Goal: Transaction & Acquisition: Purchase product/service

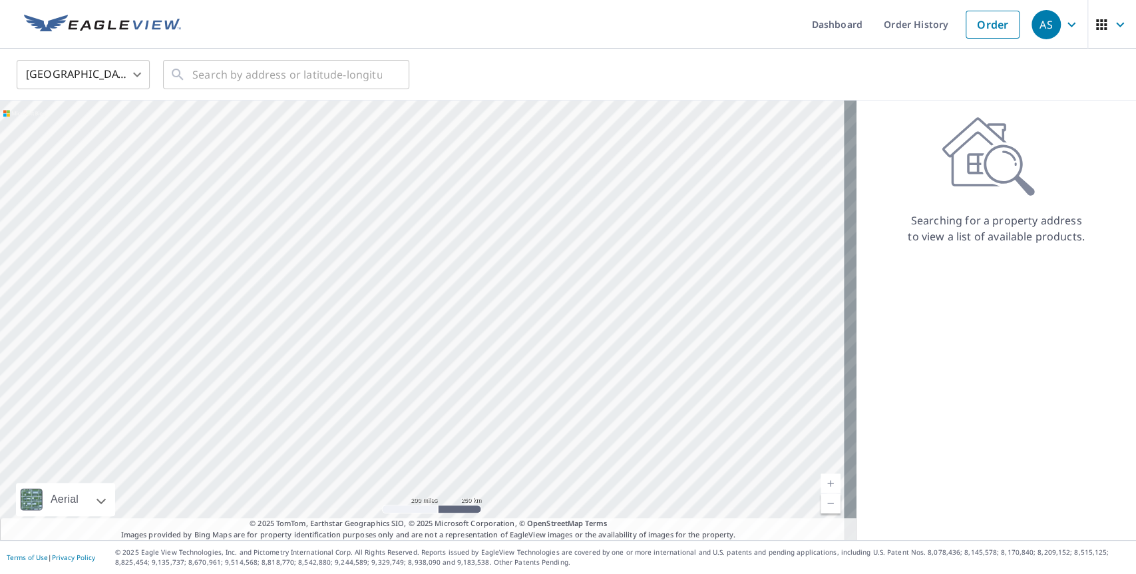
drag, startPoint x: 1070, startPoint y: 294, endPoint x: 939, endPoint y: 111, distance: 225.2
click at [1070, 293] on div "Searching for a property address to view a list of available products." at bounding box center [997, 320] width 280 height 439
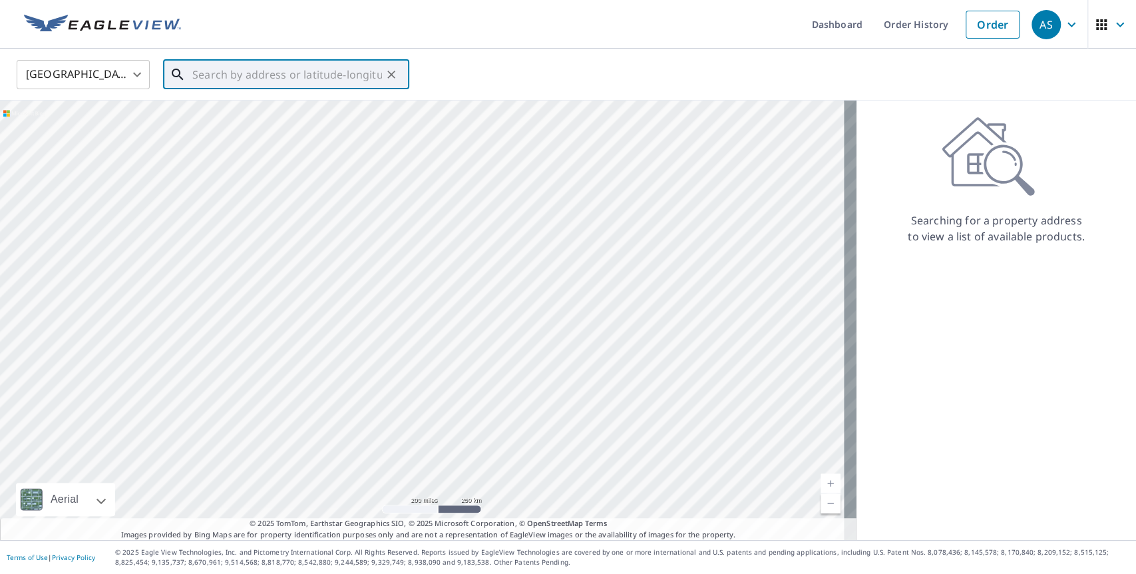
click at [288, 77] on input "text" at bounding box center [287, 74] width 190 height 37
paste input "31868 Birchwood Dr, Lake Elsinore, Ca 92532, Usa"
type input "31868 Birchwood Dr Lake Elsinore, CA 92532"
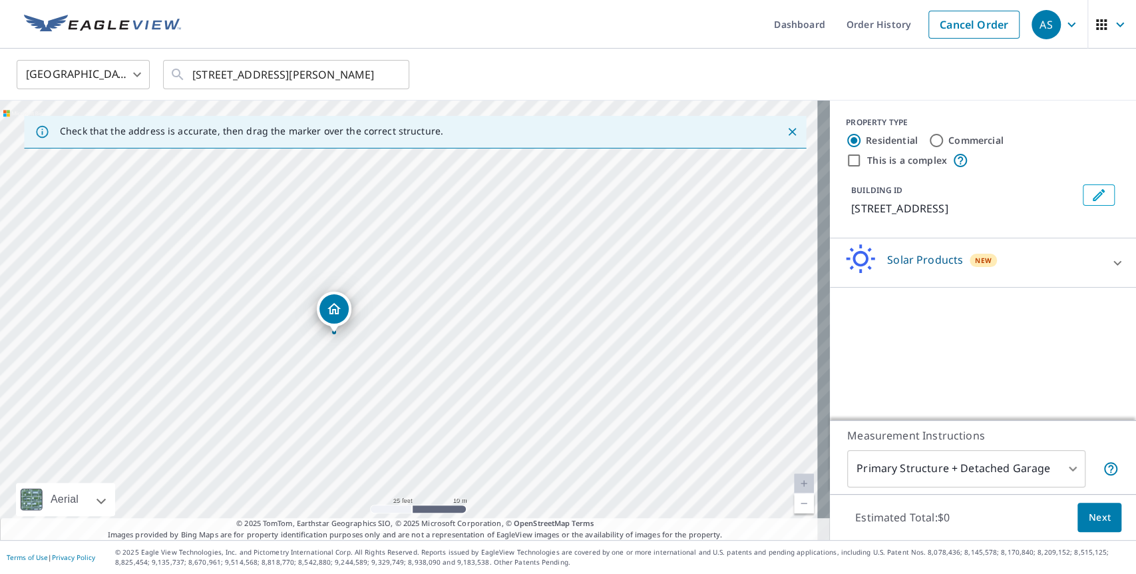
click at [1017, 282] on div "Solar Products New" at bounding box center [971, 263] width 261 height 38
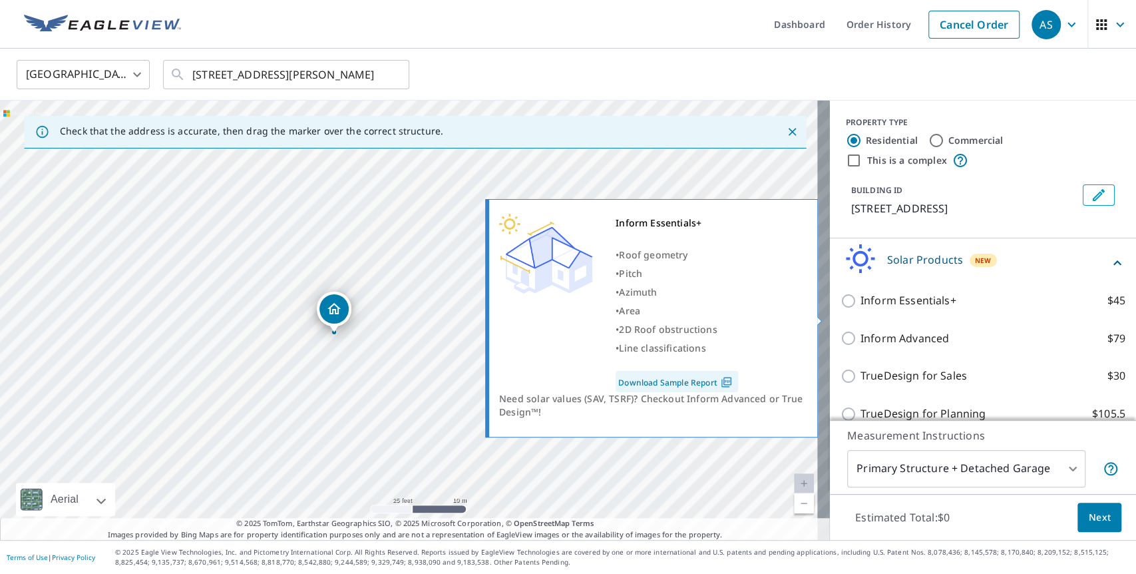
click at [841, 309] on input "Inform Essentials+ $45" at bounding box center [851, 301] width 20 height 16
checkbox input "true"
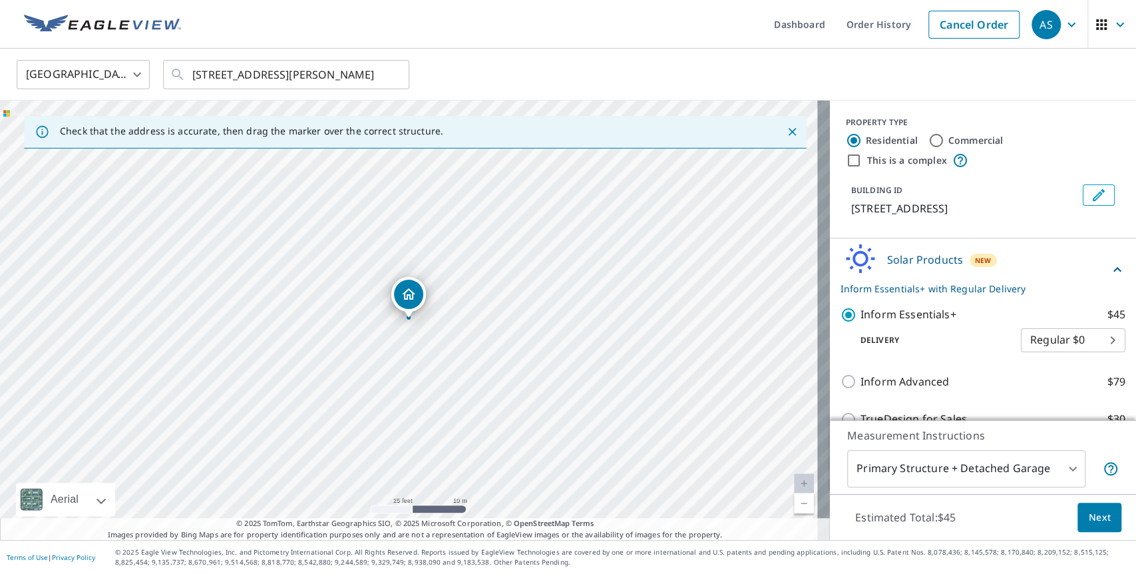
click at [1100, 513] on button "Next" at bounding box center [1100, 518] width 44 height 30
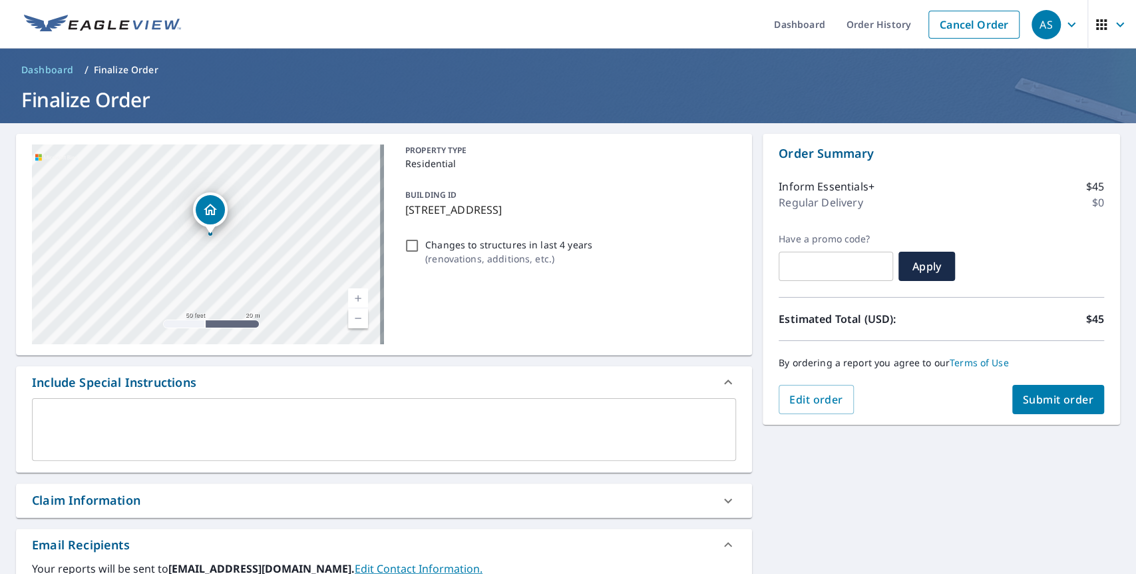
drag, startPoint x: 273, startPoint y: 202, endPoint x: 220, endPoint y: 239, distance: 65.0
click at [221, 238] on div "31868 Birchwood Dr Lake Elsinore, CA 92532" at bounding box center [208, 244] width 352 height 200
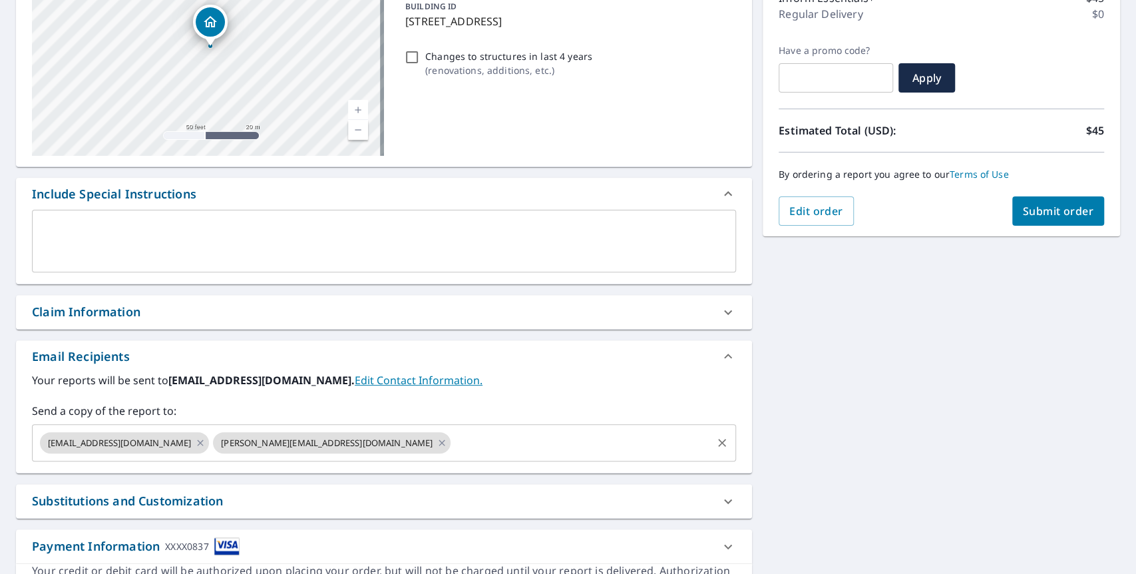
scroll to position [222, 0]
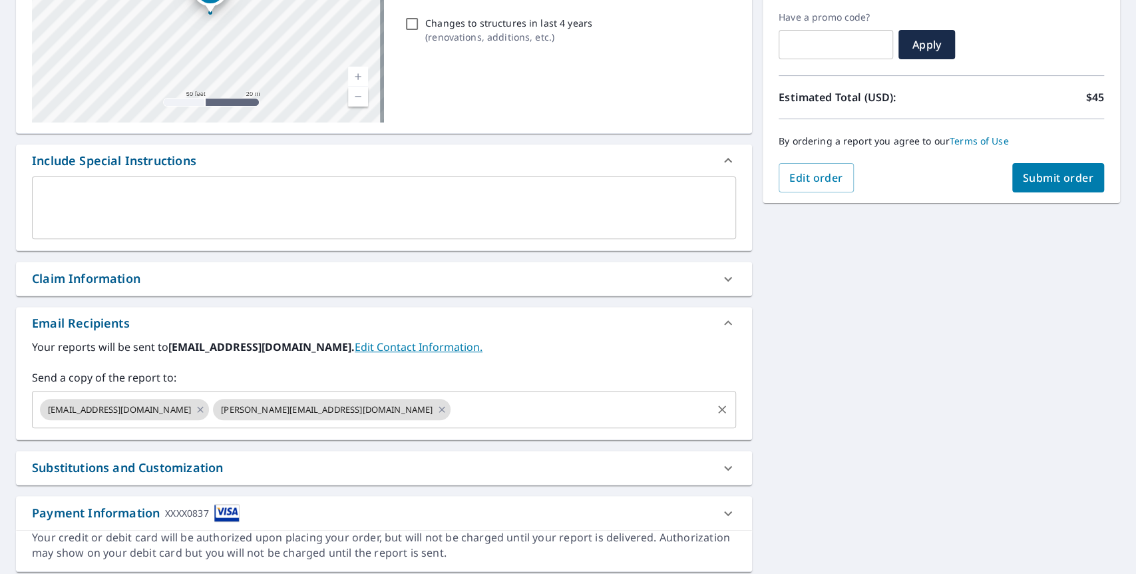
click at [453, 414] on input "text" at bounding box center [582, 409] width 258 height 25
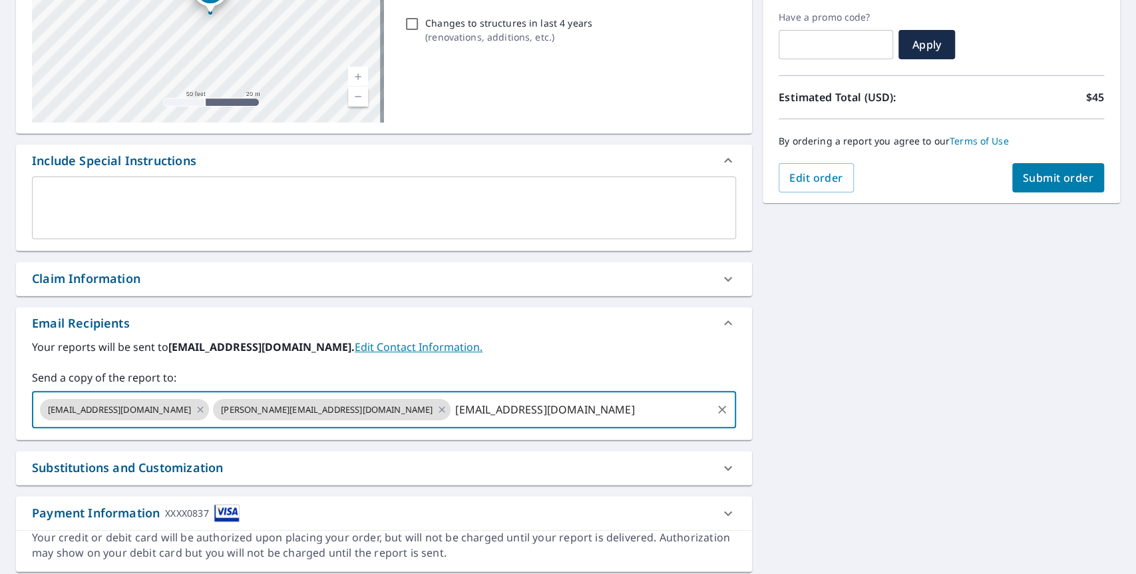
type input "akshayp@wattmonk.com"
click at [927, 351] on div "31868 Birchwood Dr Lake Elsinore, CA 92532 Aerial Road A standard road map Aeri…" at bounding box center [568, 241] width 1136 height 681
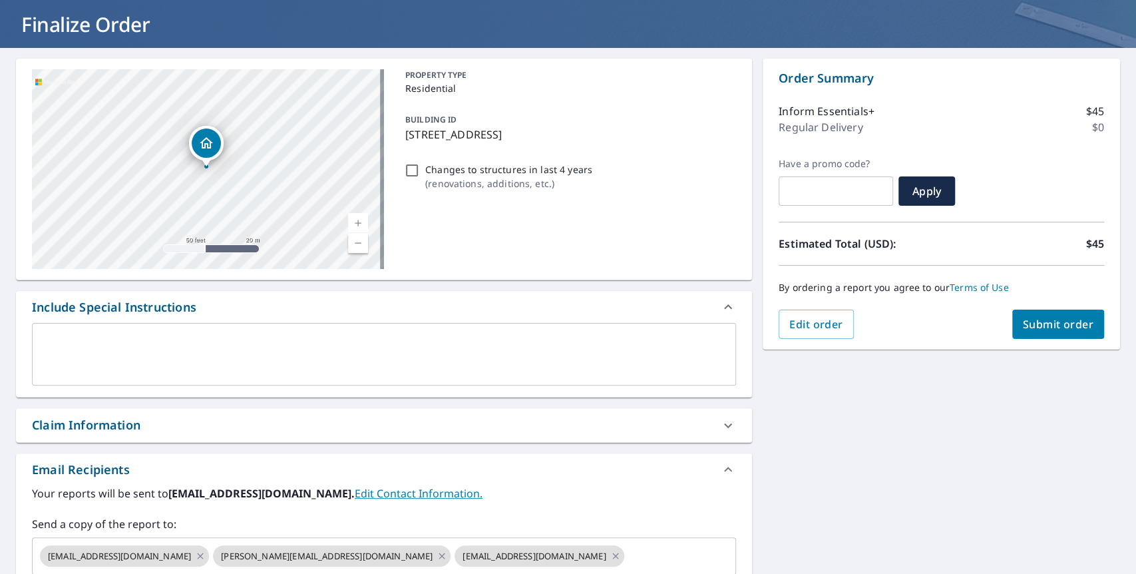
scroll to position [74, 0]
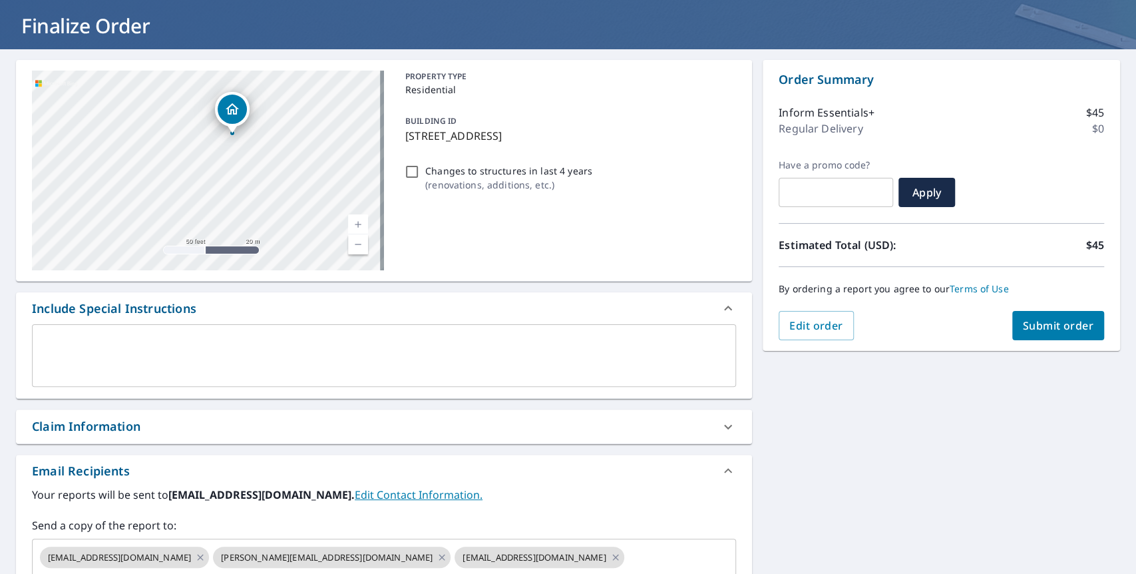
drag, startPoint x: 218, startPoint y: 134, endPoint x: 256, endPoint y: 152, distance: 41.4
click at [256, 152] on div "31868 Birchwood Dr Lake Elsinore, CA 92532" at bounding box center [208, 171] width 352 height 200
drag, startPoint x: 929, startPoint y: 427, endPoint x: 932, endPoint y: 345, distance: 81.9
click at [932, 345] on div "31868 Birchwood Dr Lake Elsinore, CA 92532 Aerial Road A standard road map Aeri…" at bounding box center [568, 389] width 1136 height 681
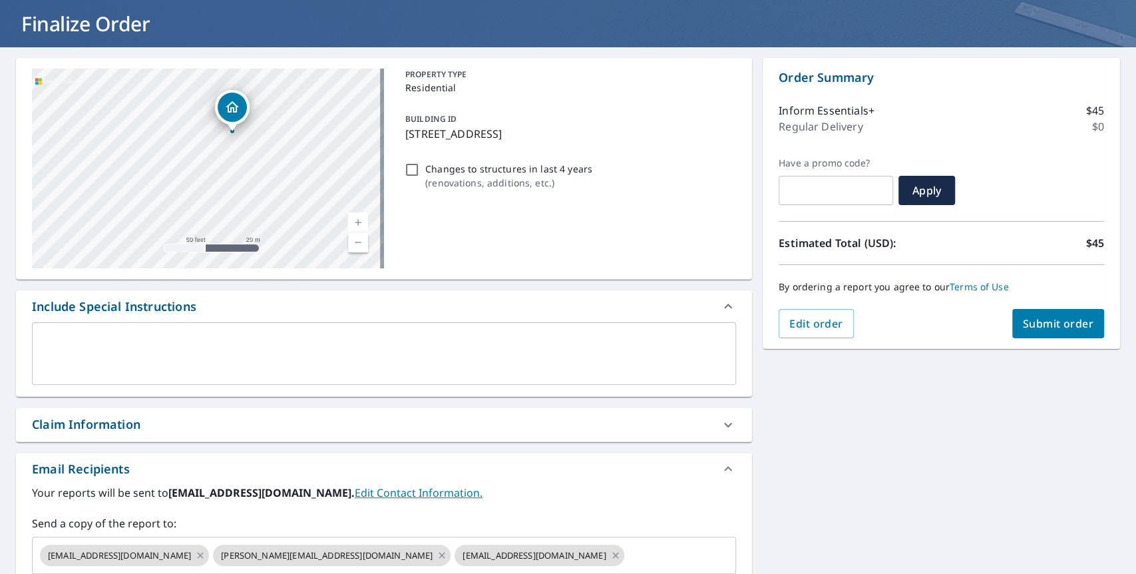
scroll to position [41, 0]
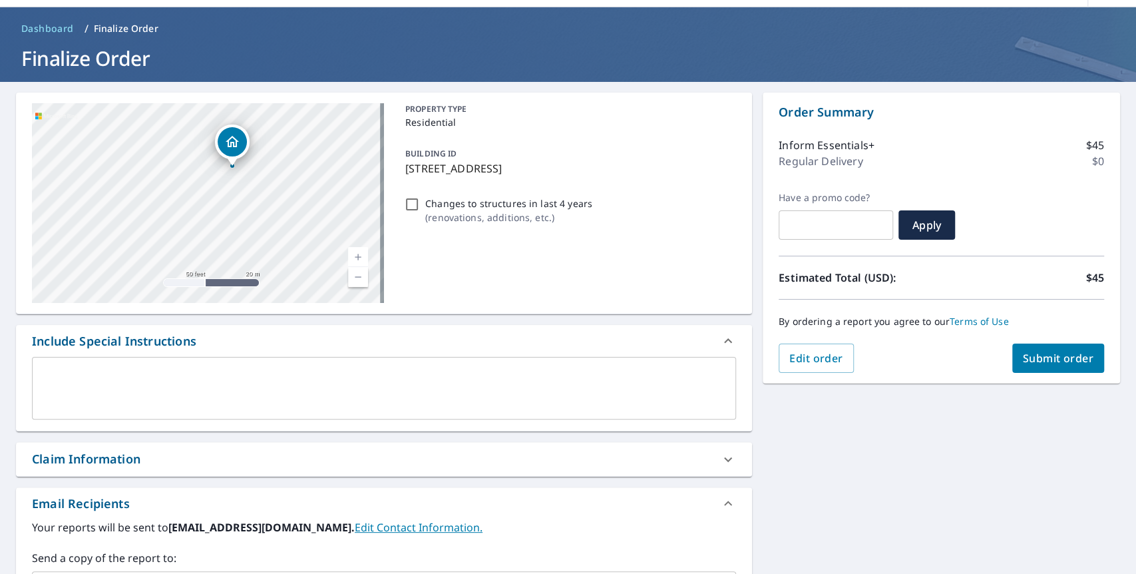
click at [1039, 359] on span "Submit order" at bounding box center [1058, 358] width 71 height 15
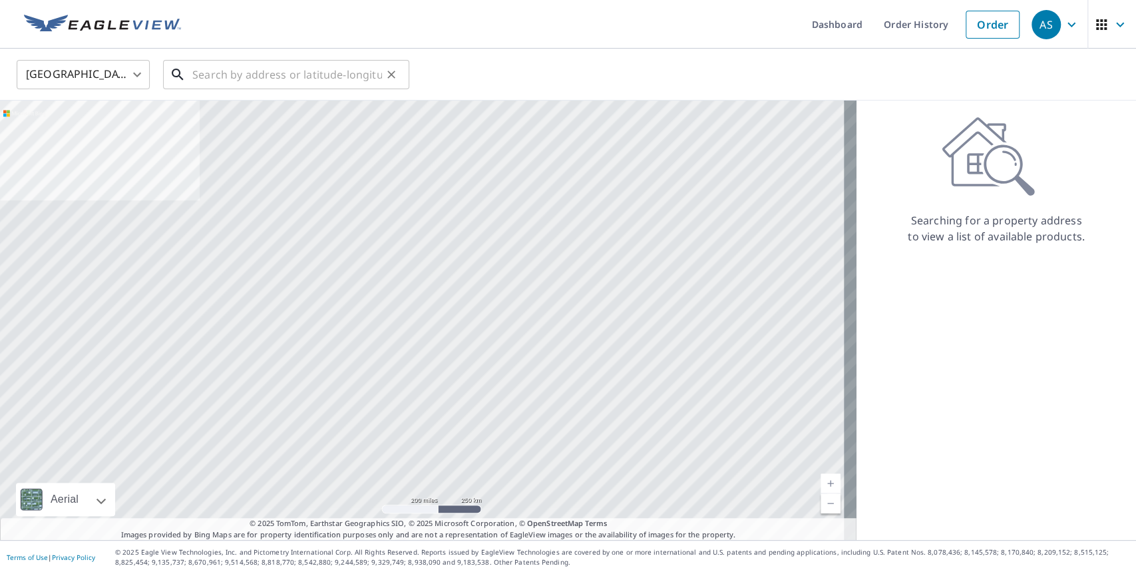
click at [310, 83] on input "text" at bounding box center [287, 74] width 190 height 37
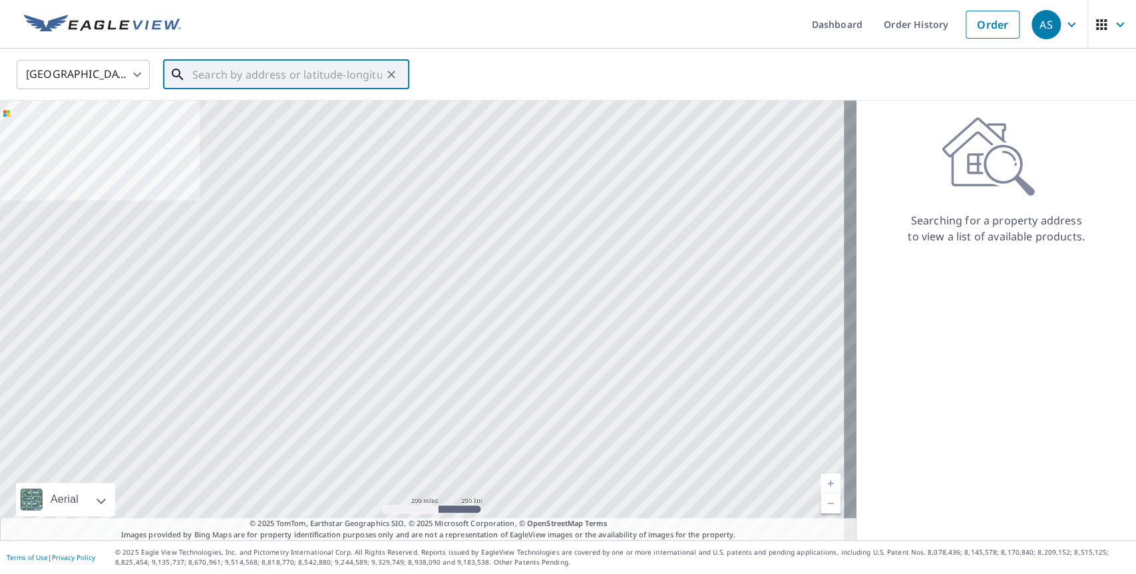
paste input "741 Frank St, Pittsburgh, PA 15227, USA"
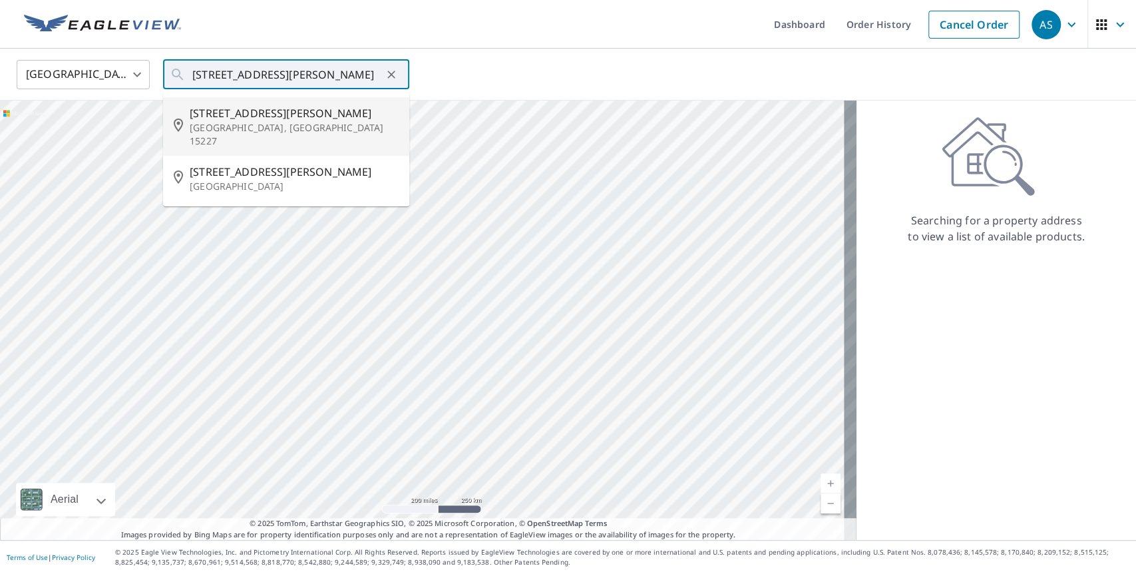
type input "741 Frank St Pittsburgh, PA 15227"
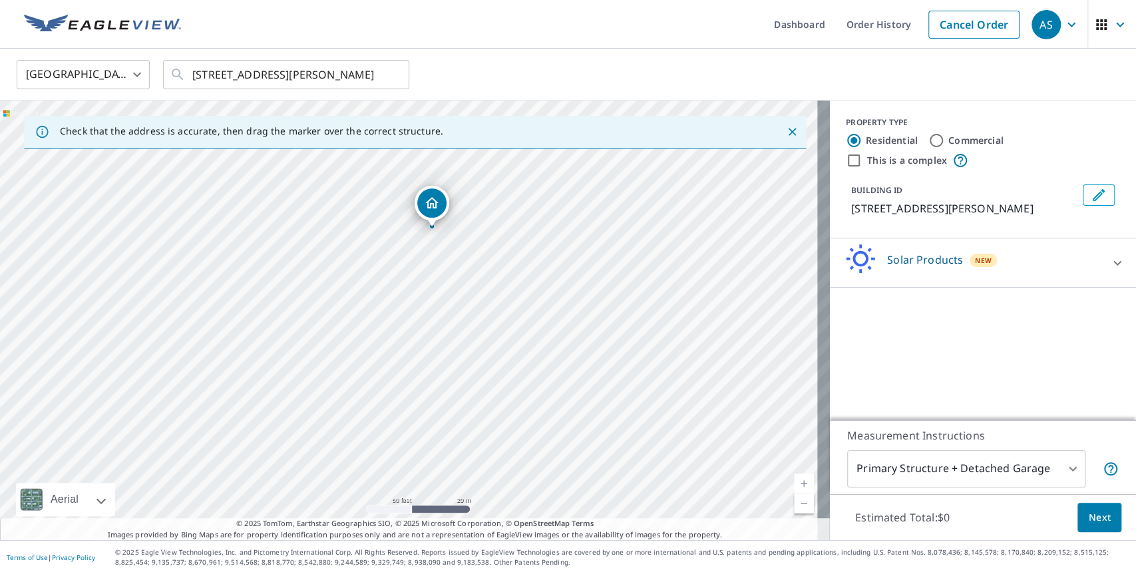
drag, startPoint x: 535, startPoint y: 395, endPoint x: 495, endPoint y: 281, distance: 120.6
click at [495, 281] on div "741 Frank St Pittsburgh, PA 15227" at bounding box center [415, 320] width 830 height 439
drag, startPoint x: 502, startPoint y: 241, endPoint x: 551, endPoint y: 338, distance: 109.0
click at [551, 338] on div "741 Frank St Pittsburgh, PA 15227" at bounding box center [415, 320] width 830 height 439
drag, startPoint x: 512, startPoint y: 336, endPoint x: 429, endPoint y: 353, distance: 84.2
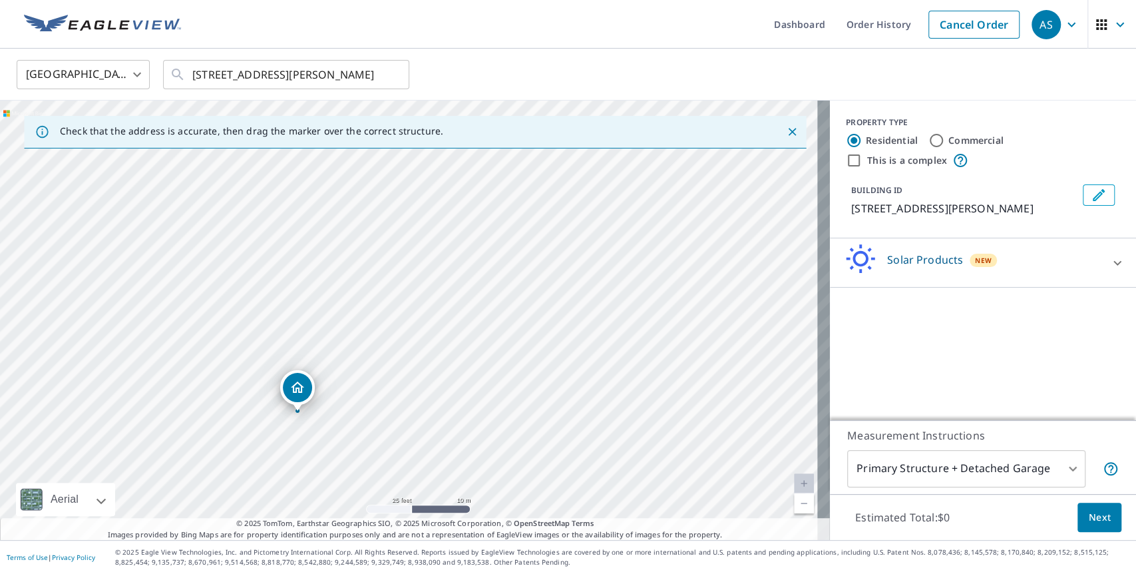
click at [429, 353] on div "741 Frank St Pittsburgh, PA 15227" at bounding box center [415, 320] width 830 height 439
click at [400, 259] on div "741 Frank St Pittsburgh, PA 15227" at bounding box center [415, 320] width 830 height 439
drag, startPoint x: 407, startPoint y: 291, endPoint x: 511, endPoint y: 150, distance: 174.7
click at [1055, 265] on div "Solar Products New" at bounding box center [971, 263] width 261 height 38
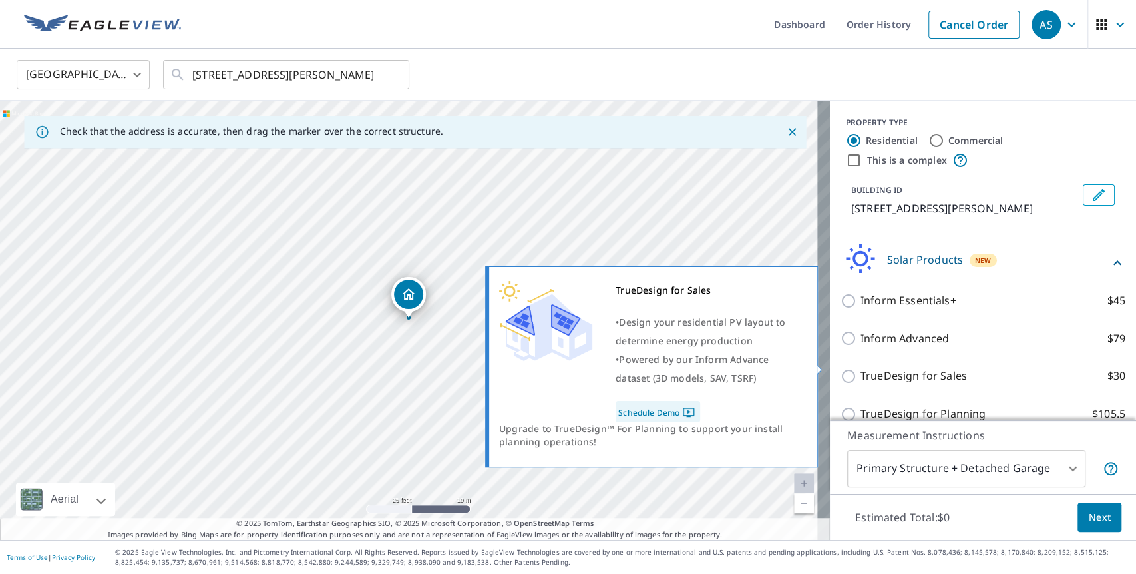
scroll to position [17, 0]
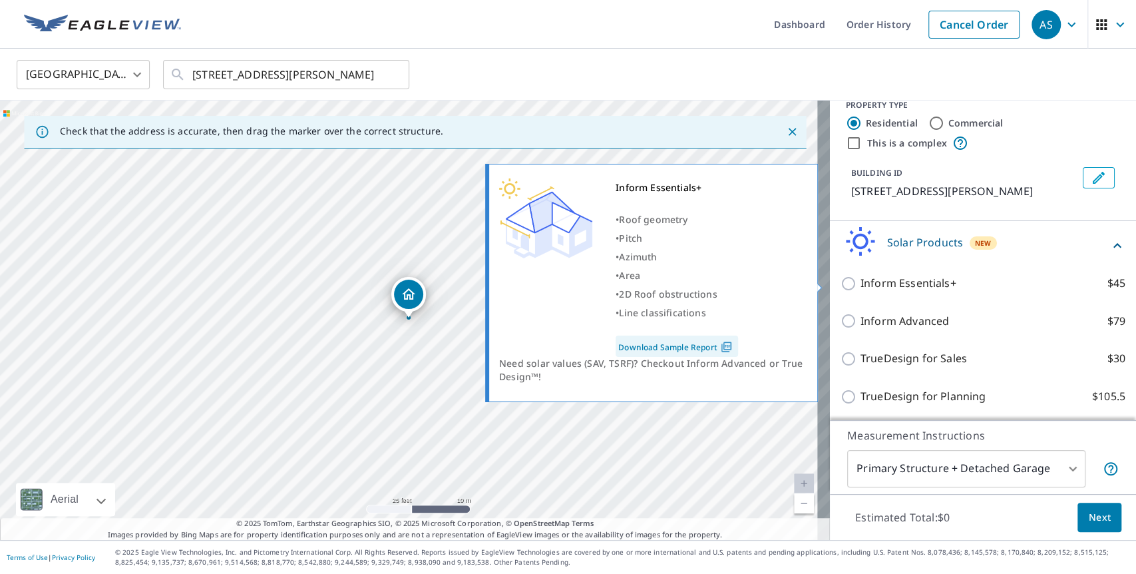
click at [841, 278] on input "Inform Essentials+ $45" at bounding box center [851, 284] width 20 height 16
checkbox input "true"
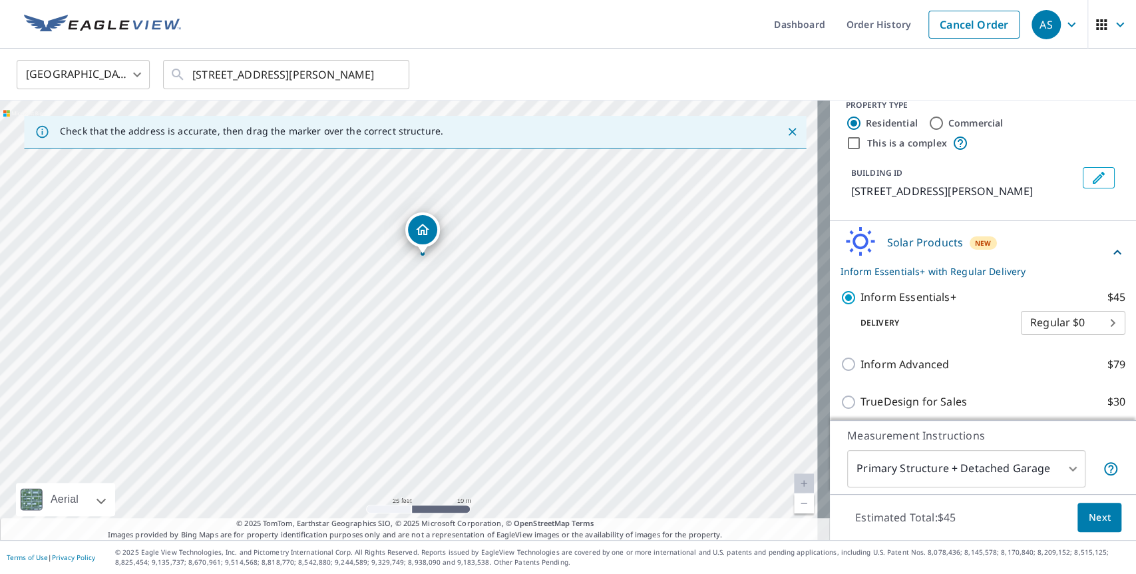
drag, startPoint x: 644, startPoint y: 370, endPoint x: 533, endPoint y: 172, distance: 227.1
click at [533, 172] on div "739 Frank St Pittsburgh, PA 15227" at bounding box center [415, 320] width 830 height 439
click at [1092, 519] on span "Next" at bounding box center [1099, 517] width 23 height 17
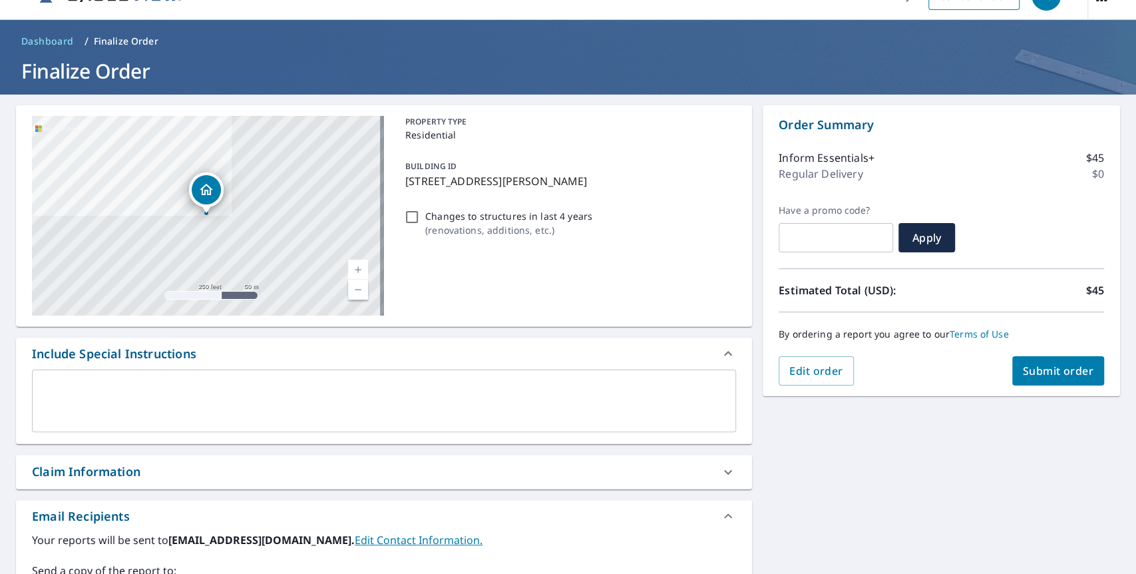
scroll to position [148, 0]
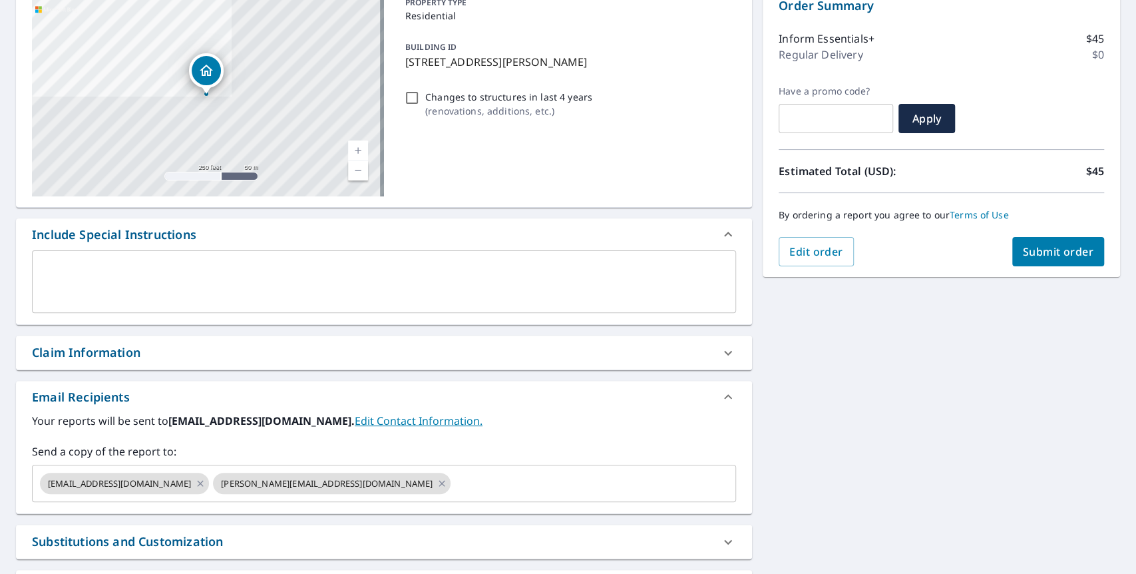
click at [1040, 252] on span "Submit order" at bounding box center [1058, 251] width 71 height 15
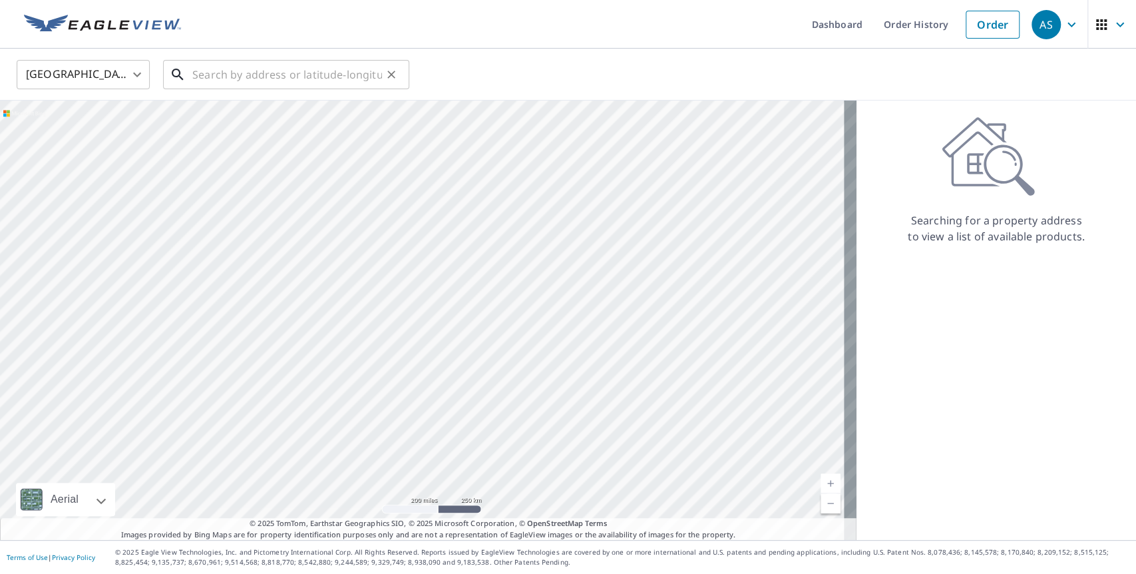
click at [335, 77] on input "text" at bounding box center [287, 74] width 190 height 37
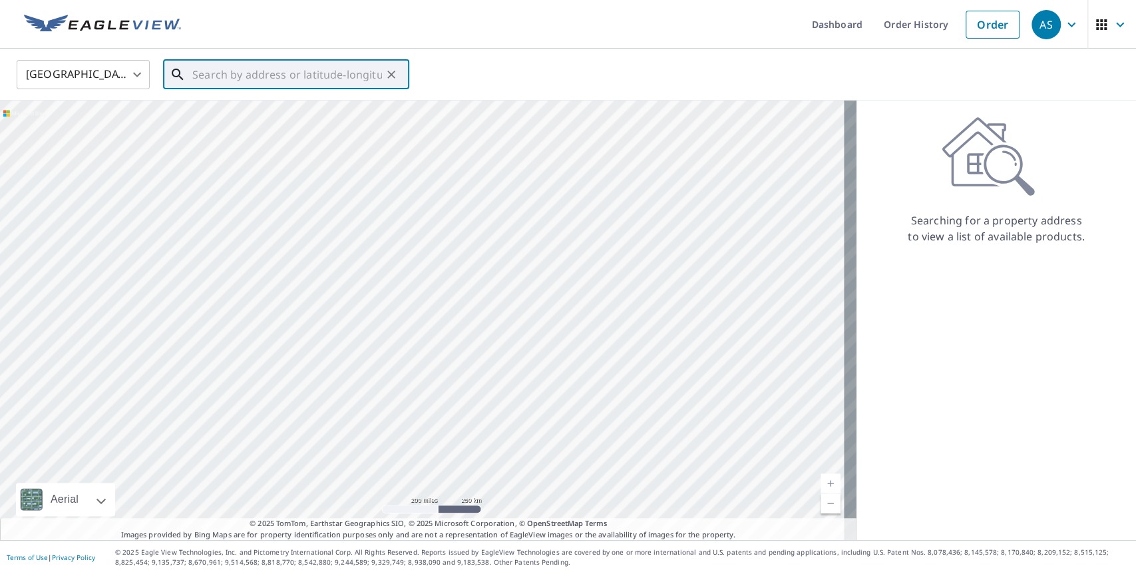
paste input "[STREET_ADDRESS]"
type input "[STREET_ADDRESS]"
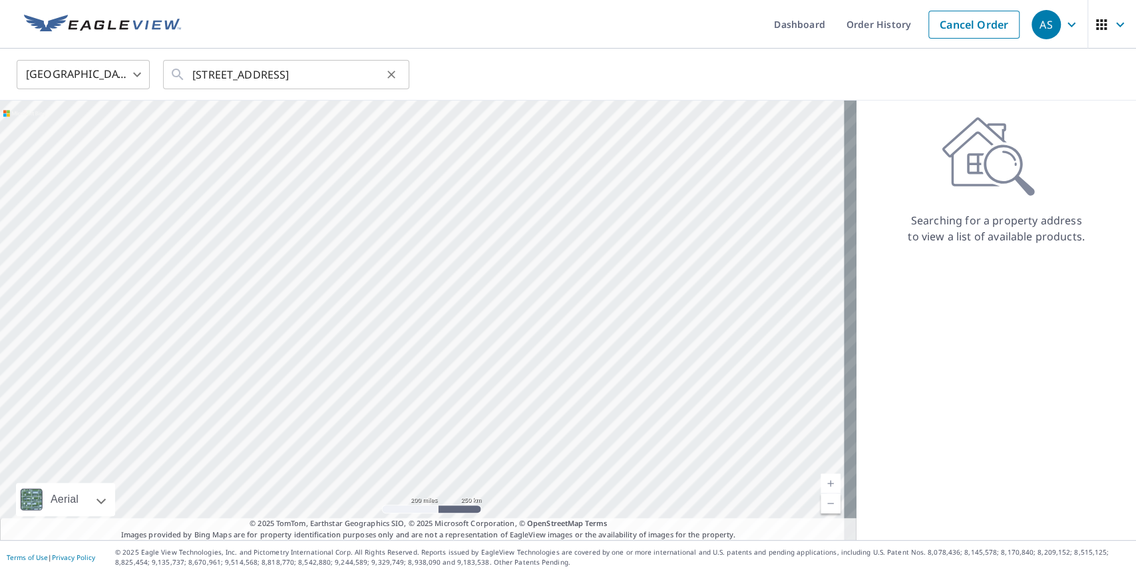
scroll to position [0, 0]
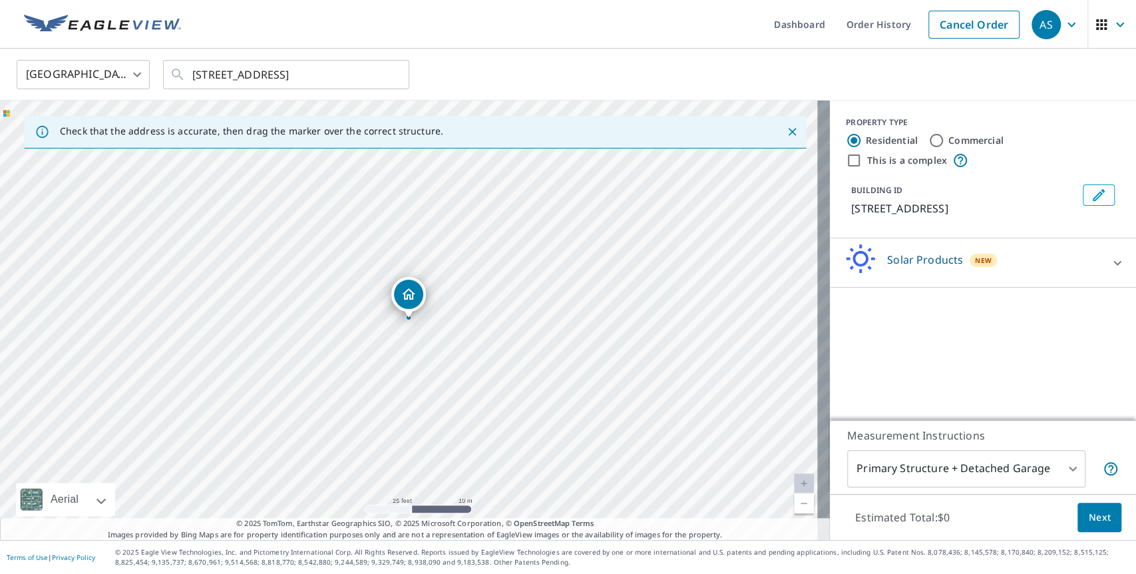
click at [1036, 273] on div "Solar Products New" at bounding box center [971, 263] width 261 height 38
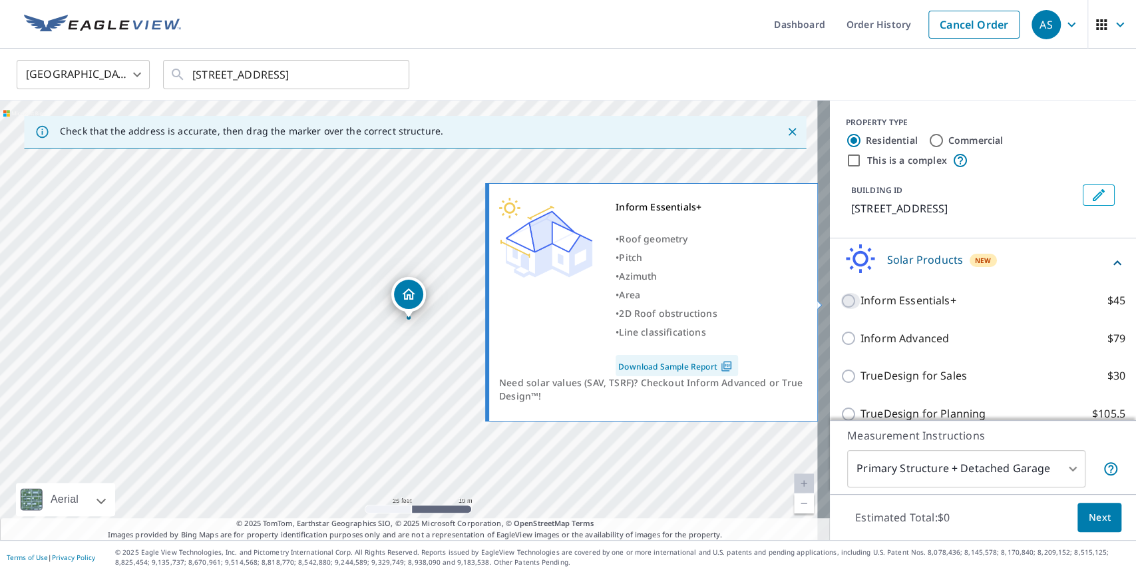
drag, startPoint x: 839, startPoint y: 300, endPoint x: 1135, endPoint y: 517, distance: 366.8
click at [841, 300] on input "Inform Essentials+ $45" at bounding box center [851, 301] width 20 height 16
checkbox input "true"
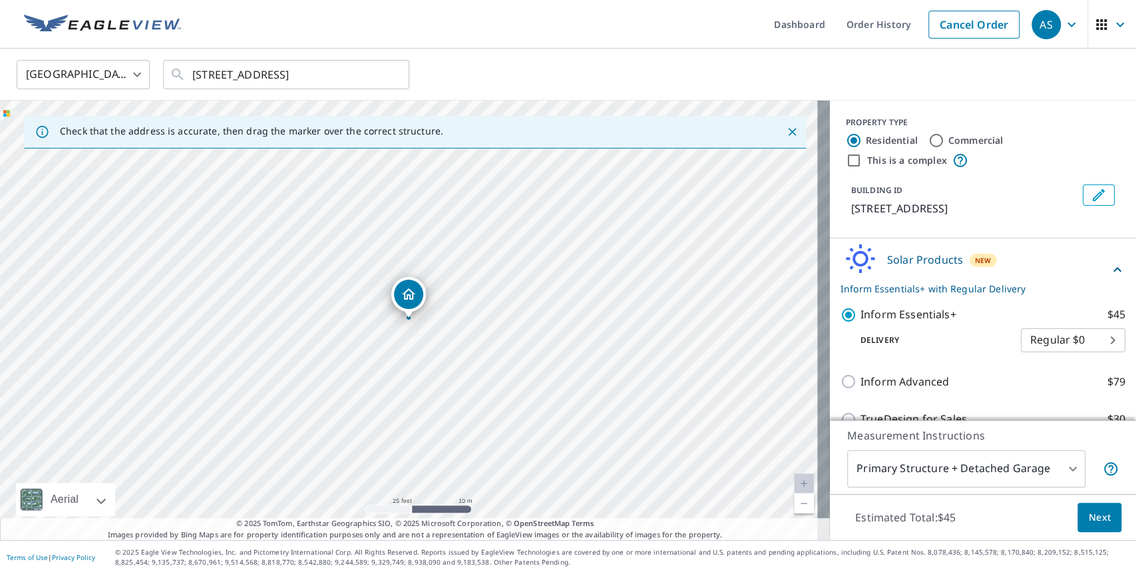
click at [1101, 519] on button "Next" at bounding box center [1100, 518] width 44 height 30
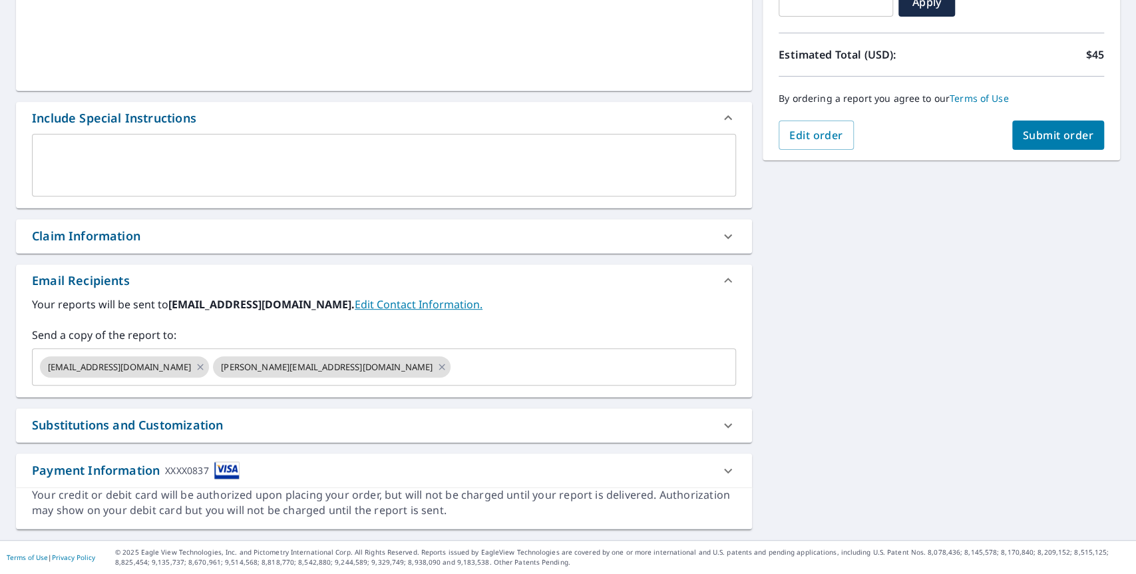
scroll to position [263, 0]
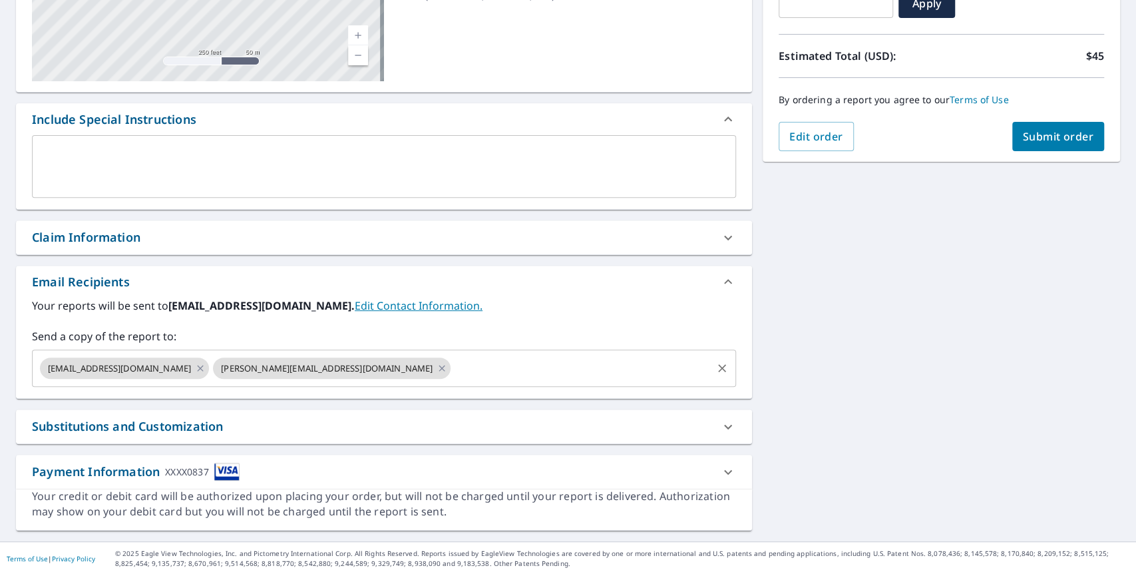
click at [453, 361] on input "text" at bounding box center [582, 367] width 258 height 25
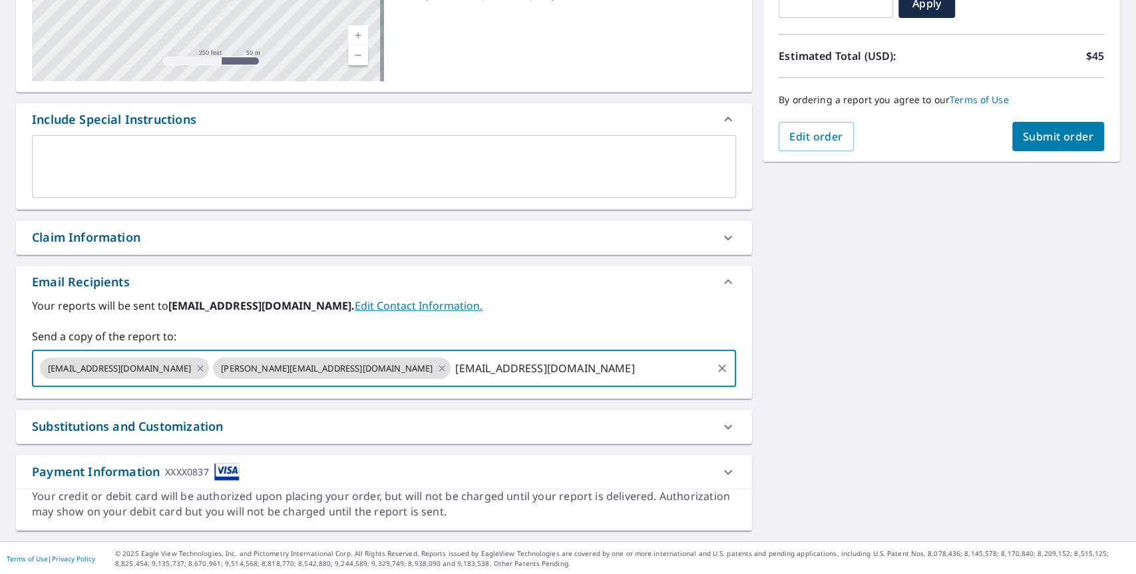
type input "[EMAIL_ADDRESS][DOMAIN_NAME]"
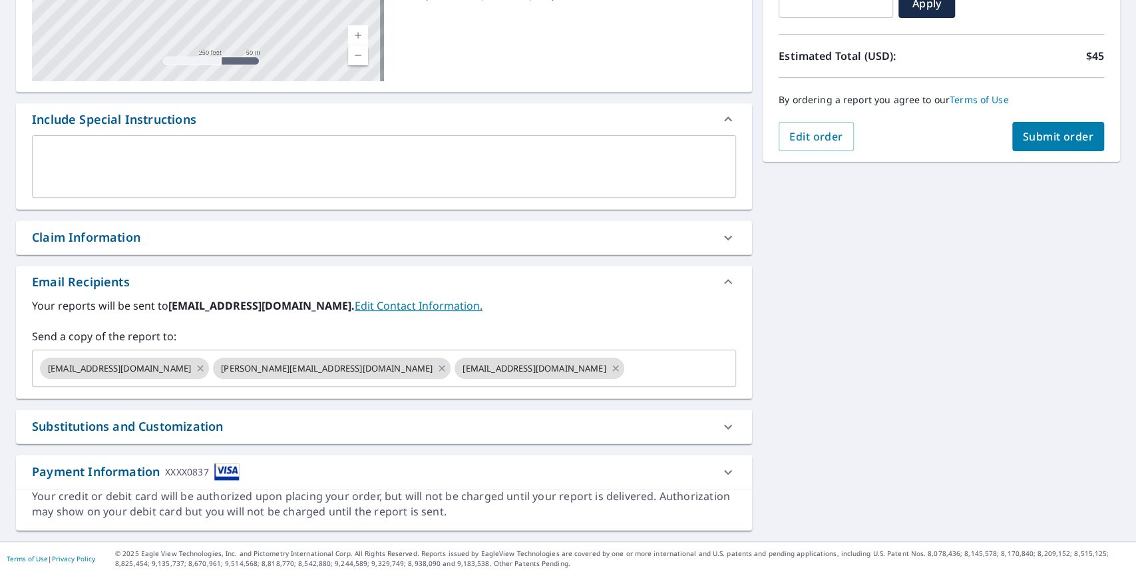
drag, startPoint x: 988, startPoint y: 324, endPoint x: 996, endPoint y: 298, distance: 27.0
click at [990, 322] on div "[STREET_ADDRESS] Aerial Road A standard road map Aerial A detailed look from ab…" at bounding box center [568, 200] width 1136 height 681
click at [1056, 134] on span "Submit order" at bounding box center [1058, 136] width 71 height 15
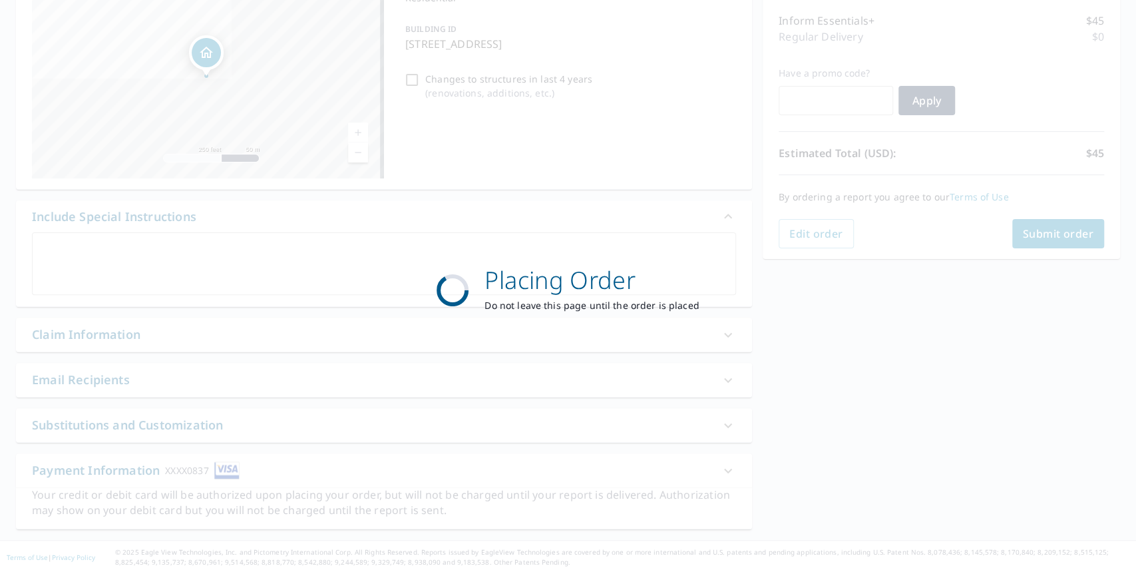
scroll to position [165, 0]
